Goal: Information Seeking & Learning: Find specific fact

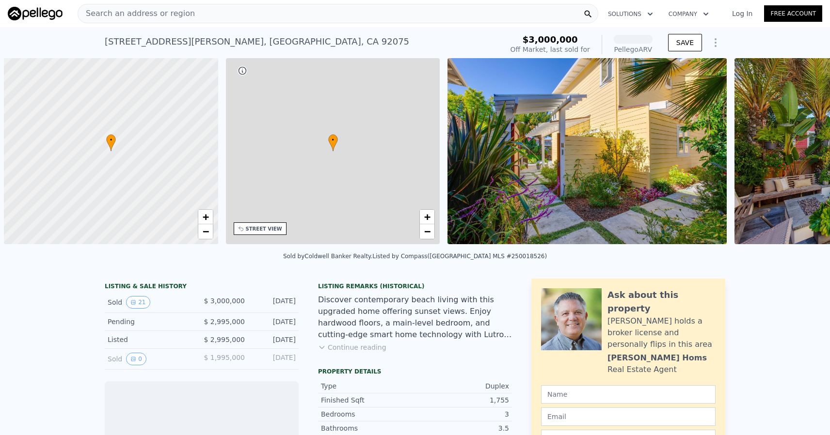
scroll to position [0, 4]
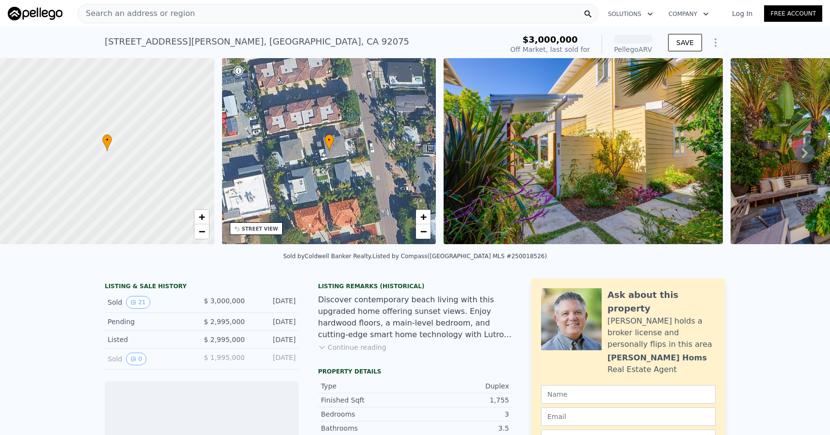
click at [231, 11] on div "Search an address or region" at bounding box center [338, 13] width 520 height 19
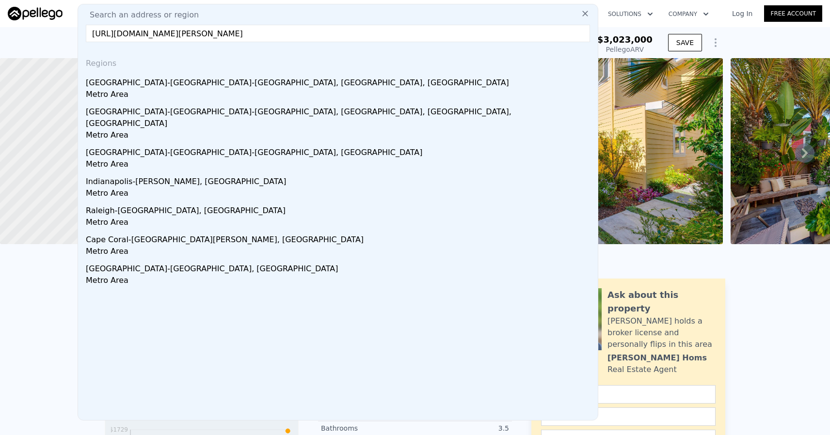
click at [293, 29] on input "[URL][DOMAIN_NAME][PERSON_NAME]" at bounding box center [338, 33] width 504 height 17
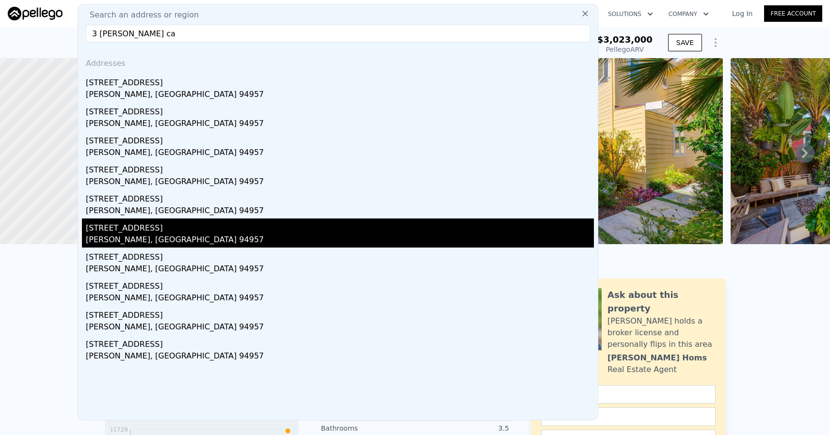
type input "3 [PERSON_NAME] ca"
click at [224, 232] on div "[STREET_ADDRESS]" at bounding box center [340, 227] width 508 height 16
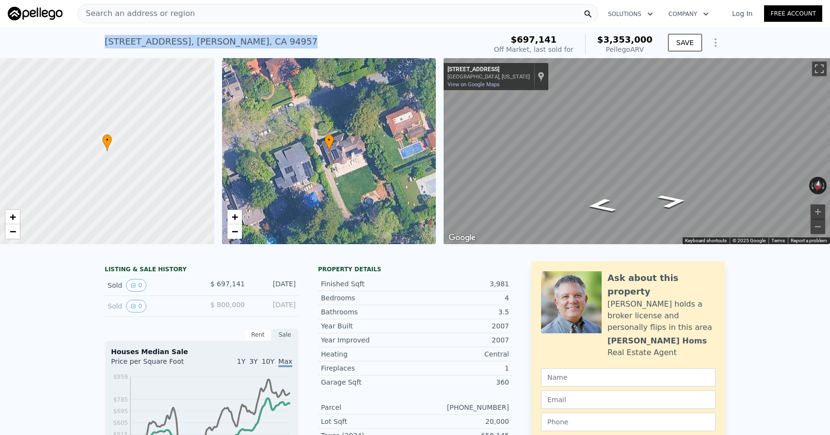
drag, startPoint x: 228, startPoint y: 41, endPoint x: 101, endPoint y: 37, distance: 127.0
click at [101, 37] on div "[STREET_ADDRESS][PERSON_NAME] Sold [DATE] for $697,141 (~ARV $3.353m ) $697,141…" at bounding box center [415, 42] width 830 height 31
copy div "[STREET_ADDRESS][PERSON_NAME] Sold [DATE] for $697,141 (~ARV $3.353m )"
